Goal: Task Accomplishment & Management: Use online tool/utility

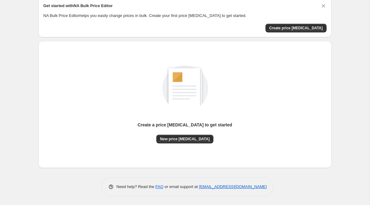
scroll to position [26, 0]
click at [297, 30] on span "Create price change job" at bounding box center [296, 27] width 54 height 5
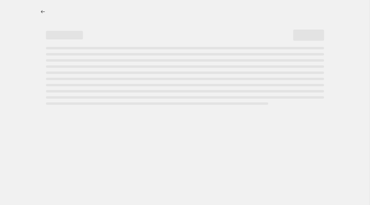
select select "percentage"
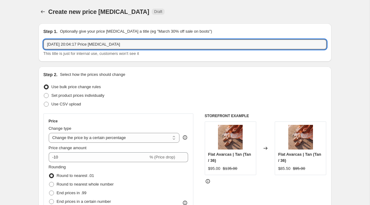
drag, startPoint x: 127, startPoint y: 46, endPoint x: 36, endPoint y: 46, distance: 90.8
type input "A"
type input "End of Season SALE 30%"
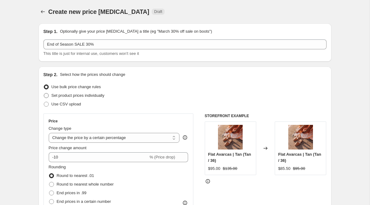
click at [72, 96] on span "Set product prices individually" at bounding box center [77, 95] width 53 height 5
click at [44, 93] on input "Set product prices individually" at bounding box center [44, 93] width 0 height 0
radio input "true"
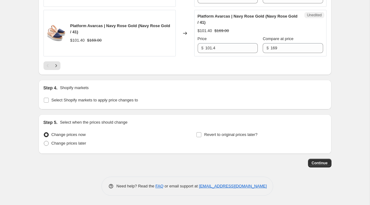
scroll to position [1093, 0]
click at [47, 103] on input "Select Shopify markets to apply price changes to" at bounding box center [46, 100] width 5 height 5
checkbox input "true"
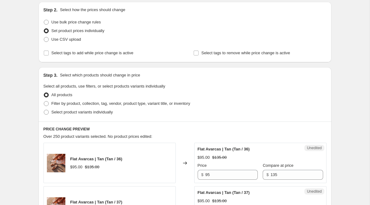
scroll to position [0, 0]
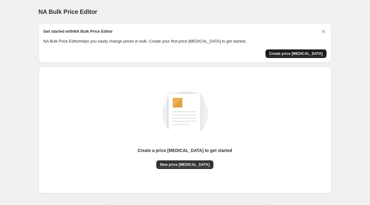
click at [299, 54] on span "Create price change job" at bounding box center [296, 53] width 54 height 5
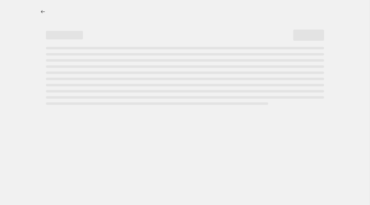
select select "percentage"
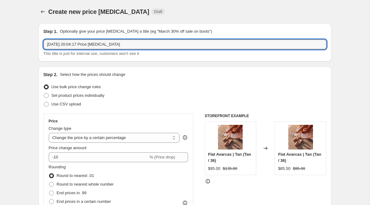
drag, startPoint x: 128, startPoint y: 45, endPoint x: -12, endPoint y: 45, distance: 140.4
click at [0, 45] on html "Home Settings Plans Skip to content Create new price change job. This page is r…" at bounding box center [185, 102] width 370 height 205
click at [106, 44] on input "End of season sale - August 14 2025" at bounding box center [184, 44] width 283 height 10
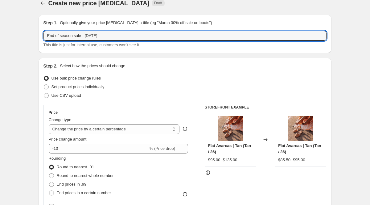
scroll to position [9, 0]
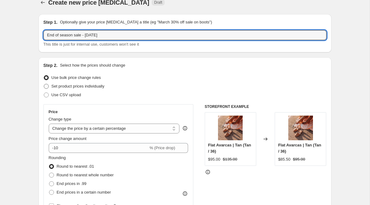
type input "End of season sale - 14 August 2025"
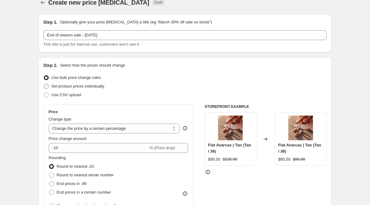
click at [100, 87] on span "Set product prices individually" at bounding box center [77, 86] width 53 height 5
click at [44, 84] on input "Set product prices individually" at bounding box center [44, 84] width 0 height 0
radio input "true"
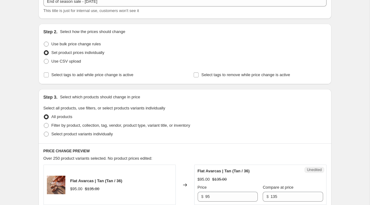
scroll to position [54, 0]
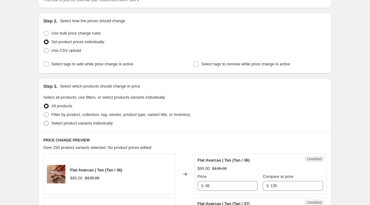
click at [97, 124] on span "Select product variants individually" at bounding box center [81, 123] width 61 height 5
click at [44, 121] on input "Select product variants individually" at bounding box center [44, 121] width 0 height 0
radio input "true"
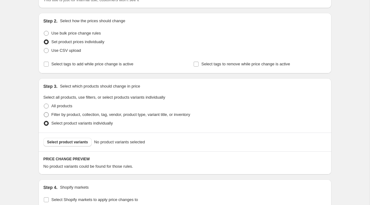
click at [92, 113] on span "Filter by product, collection, tag, vendor, product type, variant title, or inv…" at bounding box center [120, 114] width 139 height 5
click at [44, 112] on input "Filter by product, collection, tag, vendor, product type, variant title, or inv…" at bounding box center [44, 112] width 0 height 0
radio input "true"
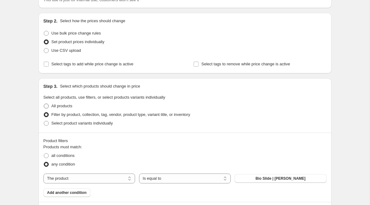
click at [68, 105] on span "All products" at bounding box center [61, 105] width 21 height 5
click at [44, 104] on input "All products" at bounding box center [44, 103] width 0 height 0
radio input "true"
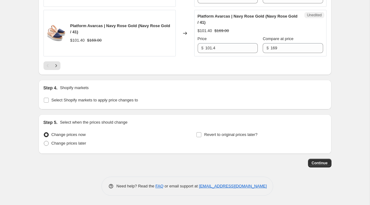
scroll to position [1095, 0]
click at [48, 100] on input "Select Shopify markets to apply price changes to" at bounding box center [46, 100] width 5 height 5
checkbox input "true"
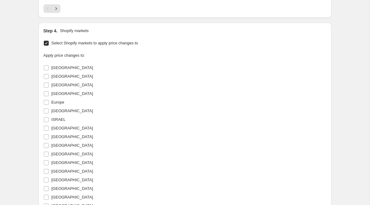
scroll to position [1119, 0]
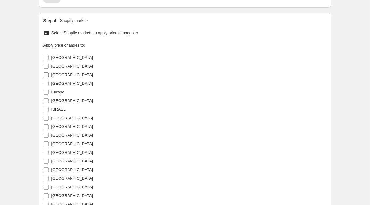
click at [59, 77] on span "[GEOGRAPHIC_DATA]" at bounding box center [72, 74] width 42 height 5
click at [49, 77] on input "[GEOGRAPHIC_DATA]" at bounding box center [46, 74] width 5 height 5
checkbox input "true"
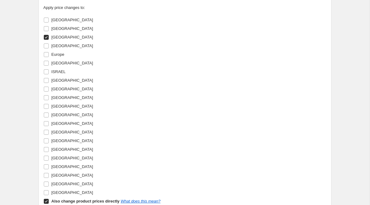
scroll to position [1171, 0]
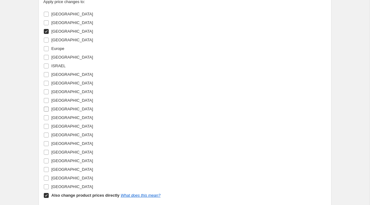
click at [68, 111] on span "[GEOGRAPHIC_DATA]" at bounding box center [72, 109] width 42 height 5
click at [49, 111] on input "[GEOGRAPHIC_DATA]" at bounding box center [46, 109] width 5 height 5
checkbox input "true"
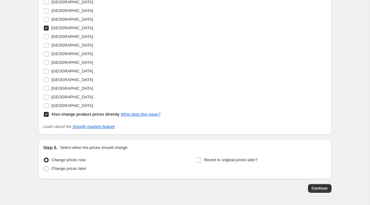
scroll to position [1254, 0]
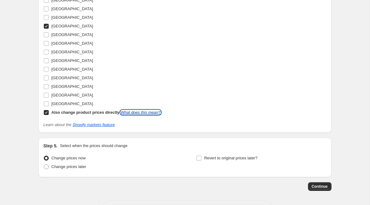
click at [144, 115] on link "What does this mean?" at bounding box center [140, 112] width 40 height 5
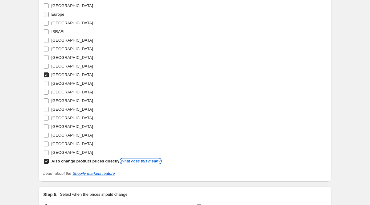
scroll to position [1205, 0]
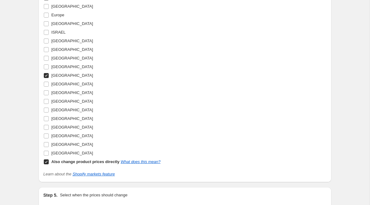
checkbox input "false"
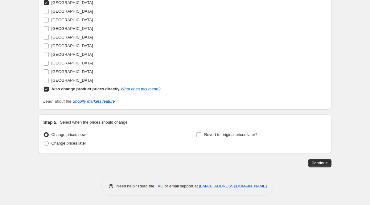
scroll to position [1320, 0]
click at [135, 90] on link "What does this mean?" at bounding box center [140, 89] width 40 height 5
click at [48, 89] on span at bounding box center [46, 89] width 6 height 6
click at [48, 89] on input "Also change product prices directly What does this mean?" at bounding box center [46, 89] width 5 height 5
checkbox input "false"
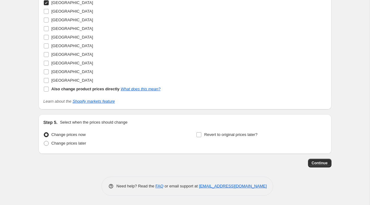
scroll to position [1312, 0]
click at [79, 145] on span "Change prices later" at bounding box center [68, 143] width 35 height 5
click at [44, 141] on input "Change prices later" at bounding box center [44, 141] width 0 height 0
radio input "true"
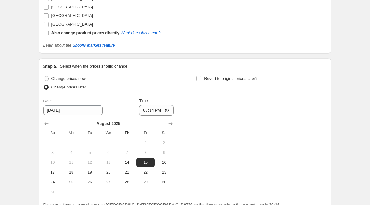
scroll to position [1340, 0]
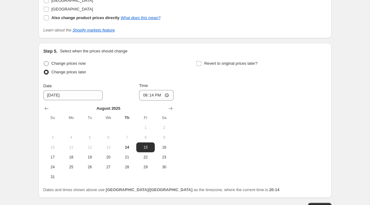
click at [80, 66] on span "Change prices now" at bounding box center [68, 63] width 34 height 5
click at [44, 61] on input "Change prices now" at bounding box center [44, 61] width 0 height 0
radio input "true"
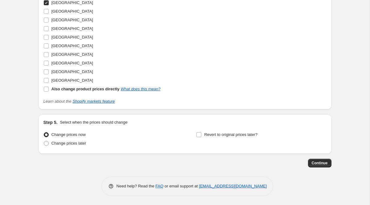
scroll to position [1312, 0]
click at [310, 160] on button "Continue" at bounding box center [319, 163] width 23 height 9
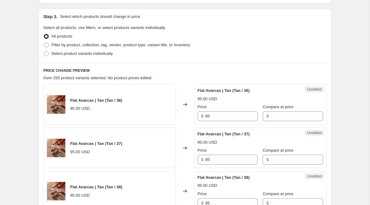
scroll to position [161, 0]
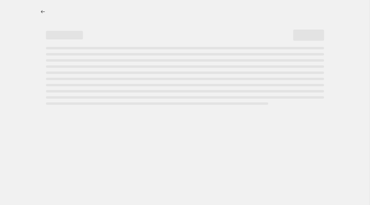
select select "percentage"
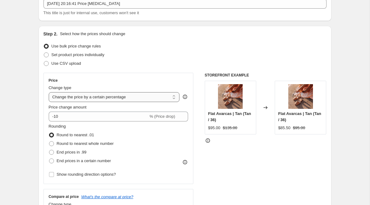
scroll to position [42, 0]
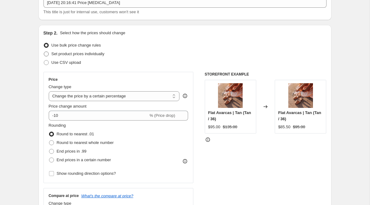
click at [83, 55] on span "Set product prices individually" at bounding box center [77, 53] width 53 height 5
click at [44, 52] on input "Set product prices individually" at bounding box center [44, 51] width 0 height 0
radio input "true"
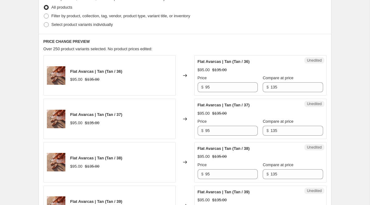
scroll to position [158, 0]
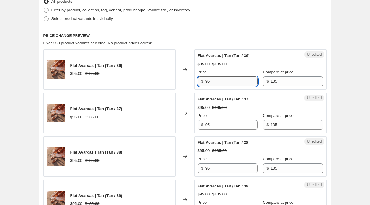
click at [237, 83] on input "95" at bounding box center [231, 81] width 52 height 10
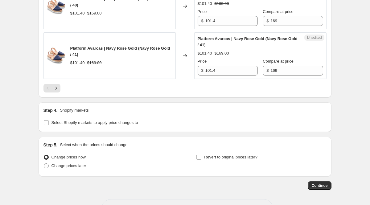
scroll to position [1095, 0]
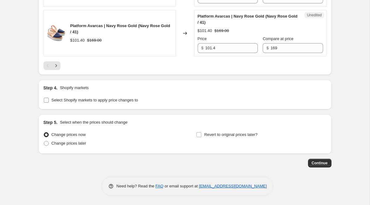
click at [49, 101] on label "Select Shopify markets to apply price changes to" at bounding box center [90, 100] width 95 height 9
click at [49, 101] on input "Select Shopify markets to apply price changes to" at bounding box center [46, 100] width 5 height 5
checkbox input "true"
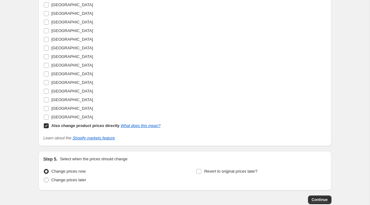
scroll to position [1307, 0]
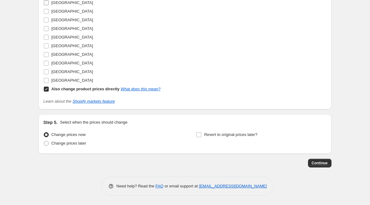
click at [66, 5] on span "[GEOGRAPHIC_DATA]" at bounding box center [72, 2] width 42 height 5
click at [49, 5] on input "[GEOGRAPHIC_DATA]" at bounding box center [46, 2] width 5 height 5
checkbox input "true"
click at [48, 92] on span at bounding box center [46, 89] width 6 height 6
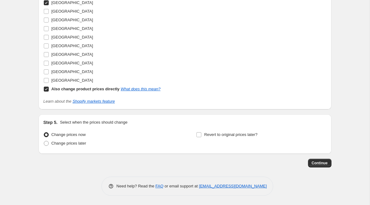
click at [48, 91] on input "Also change product prices directly What does this mean?" at bounding box center [46, 89] width 5 height 5
checkbox input "false"
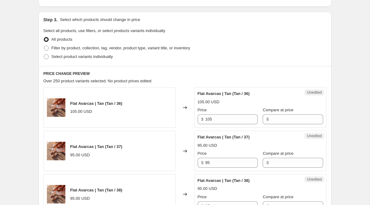
scroll to position [150, 0]
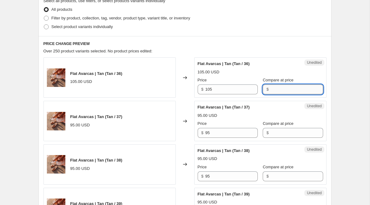
click at [270, 89] on input "Compare at price" at bounding box center [296, 89] width 52 height 10
type input "95"
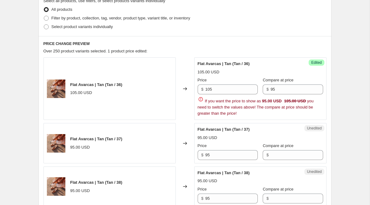
drag, startPoint x: 215, startPoint y: 90, endPoint x: 194, endPoint y: 90, distance: 20.3
click at [195, 90] on div "Success Edited Flat Avarcas | Tan (Tan / 36) 105.00 USD Price $ 105 Compare at …" at bounding box center [260, 88] width 132 height 63
type input "95"
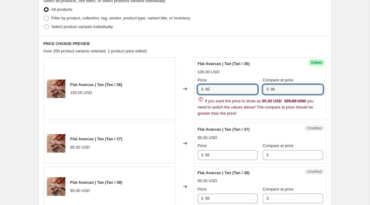
drag, startPoint x: 277, startPoint y: 90, endPoint x: 259, endPoint y: 90, distance: 17.9
click at [270, 90] on input "95" at bounding box center [296, 89] width 52 height 10
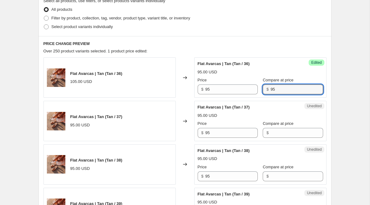
type input "9"
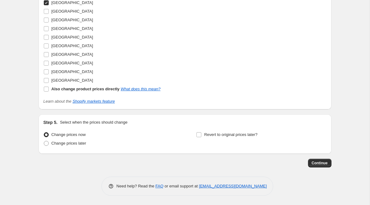
scroll to position [1312, 0]
type input "105"
click at [315, 162] on span "Continue" at bounding box center [319, 162] width 16 height 5
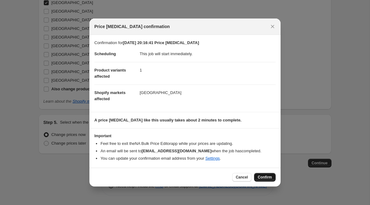
click at [262, 178] on span "Confirm" at bounding box center [264, 177] width 14 height 5
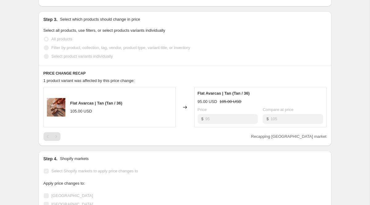
scroll to position [185, 0]
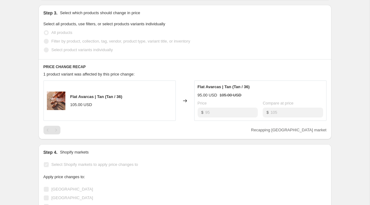
click at [204, 111] on div "$ 95" at bounding box center [227, 112] width 60 height 10
click at [124, 105] on div "Flat Avarcas | Tan (Tan / 36) 105.00 USD" at bounding box center [109, 100] width 132 height 40
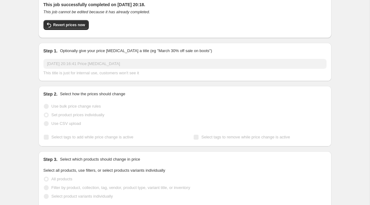
scroll to position [9, 0]
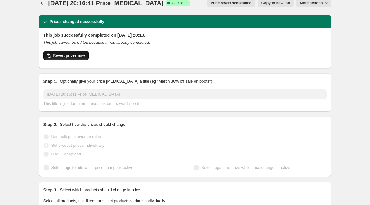
click at [78, 54] on span "Revert prices now" at bounding box center [69, 55] width 32 height 5
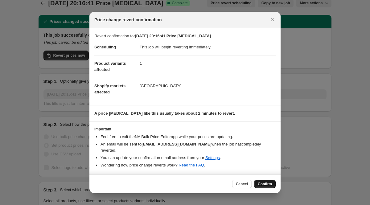
click at [261, 182] on span "Confirm" at bounding box center [264, 183] width 14 height 5
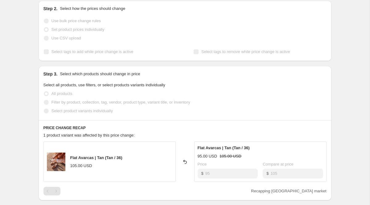
scroll to position [0, 0]
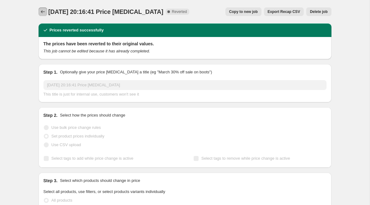
click at [43, 12] on icon "Price change jobs" at bounding box center [43, 12] width 6 height 6
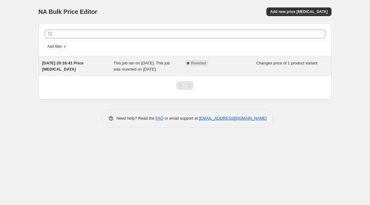
click at [83, 64] on span "[DATE] 20:16:41 Price [MEDICAL_DATA]" at bounding box center [62, 66] width 41 height 11
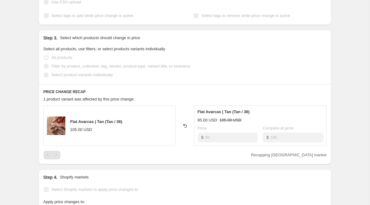
scroll to position [175, 0]
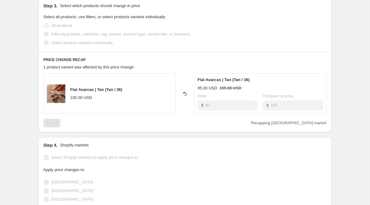
click at [75, 100] on div "105.00 USD" at bounding box center [81, 98] width 22 height 6
click at [58, 93] on img at bounding box center [56, 93] width 18 height 18
click at [56, 123] on div "Pagination" at bounding box center [56, 123] width 9 height 9
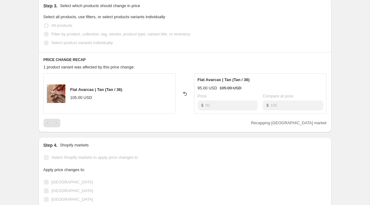
click at [50, 123] on div "Pagination" at bounding box center [47, 123] width 9 height 9
click at [95, 69] on span "1 product variant was affected by this price change:" at bounding box center [88, 67] width 91 height 5
click at [75, 62] on h6 "PRICE CHANGE RECAP" at bounding box center [184, 59] width 283 height 5
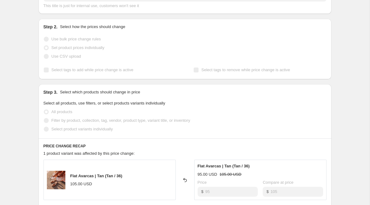
scroll to position [0, 0]
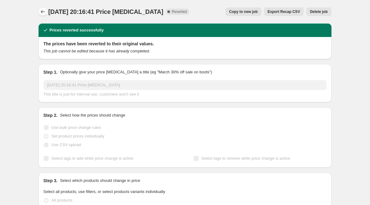
click at [42, 9] on icon "Price change jobs" at bounding box center [43, 12] width 6 height 6
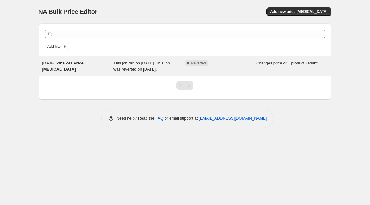
click at [131, 71] on span "This job ran on [DATE]. This job was reverted on [DATE]." at bounding box center [141, 66] width 56 height 11
click at [104, 70] on div "[DATE] 20:16:41 Price [MEDICAL_DATA]" at bounding box center [77, 66] width 71 height 12
